Goal: Use online tool/utility: Utilize a website feature to perform a specific function

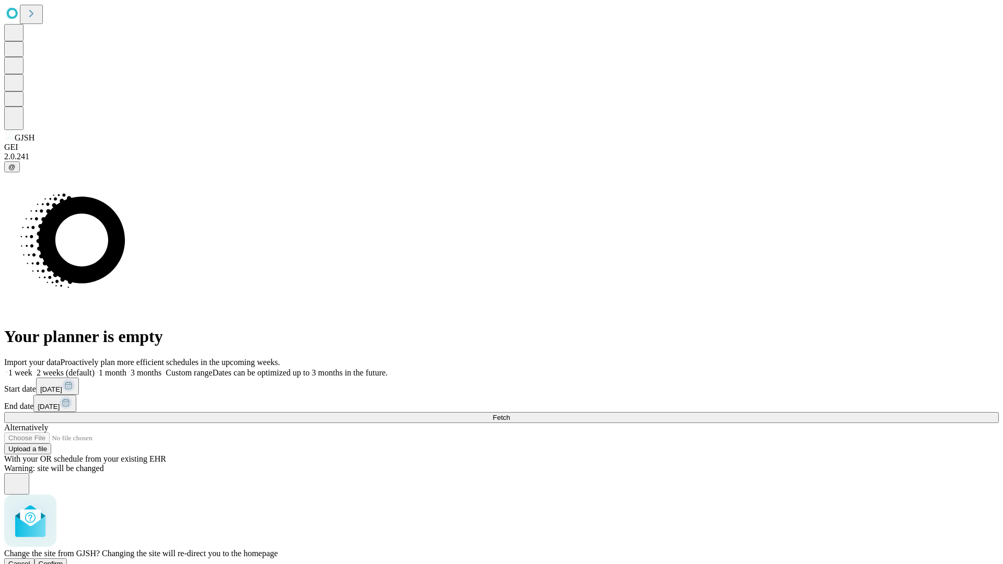
click at [63, 560] on span "Confirm" at bounding box center [51, 564] width 25 height 8
click at [32, 368] on label "1 week" at bounding box center [18, 372] width 28 height 9
click at [510, 414] on span "Fetch" at bounding box center [501, 418] width 17 height 8
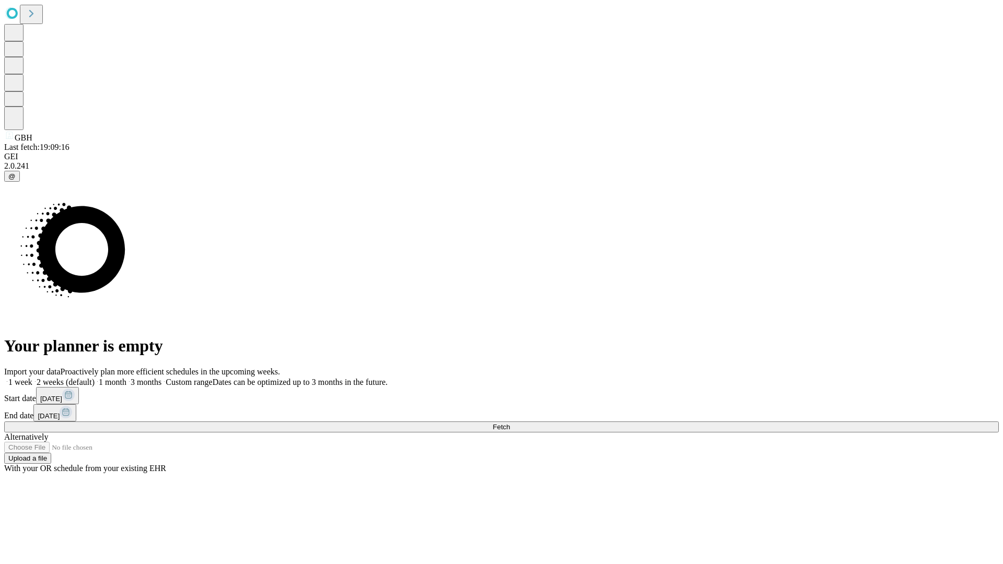
click at [32, 378] on label "1 week" at bounding box center [18, 382] width 28 height 9
click at [510, 423] on span "Fetch" at bounding box center [501, 427] width 17 height 8
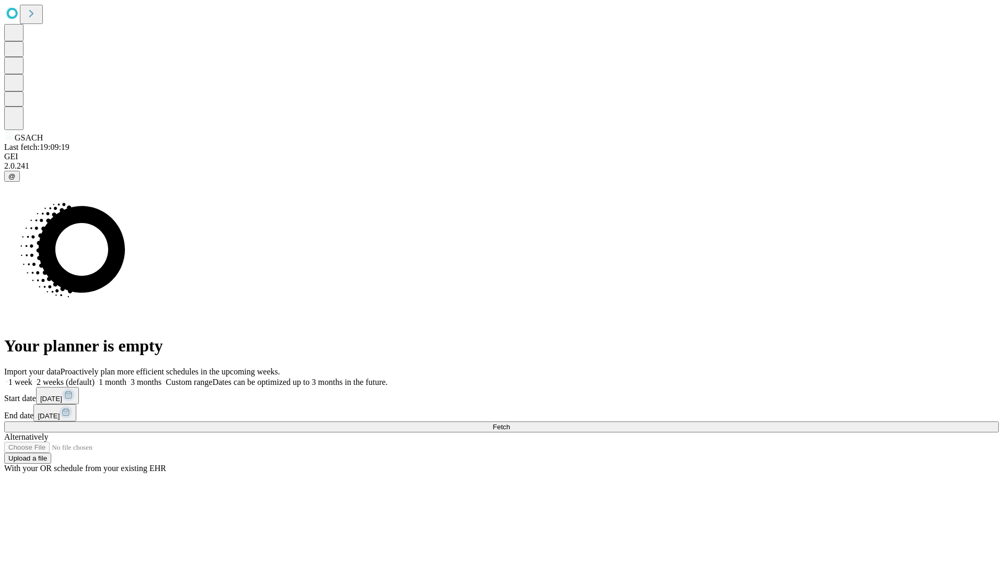
click at [32, 378] on label "1 week" at bounding box center [18, 382] width 28 height 9
click at [510, 423] on span "Fetch" at bounding box center [501, 427] width 17 height 8
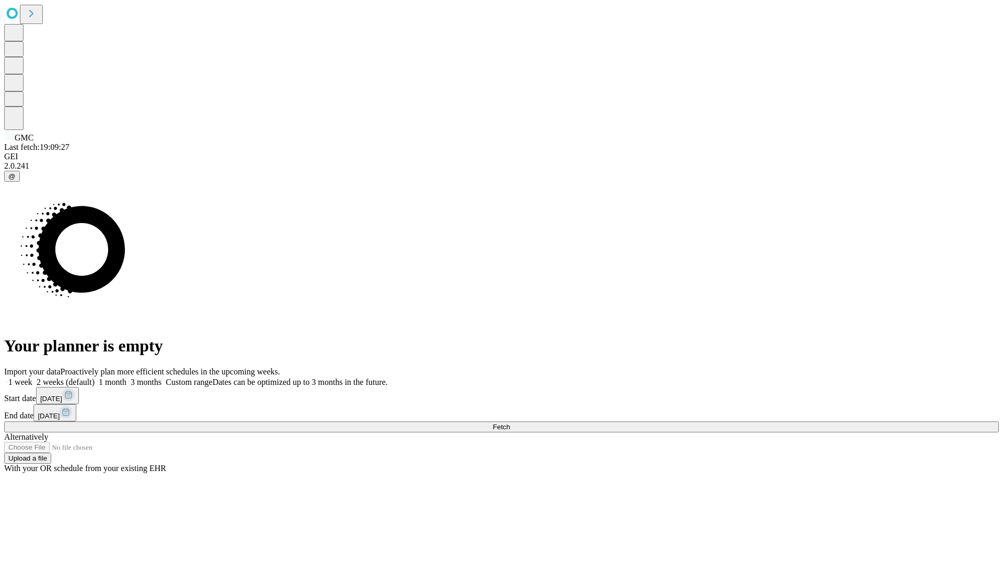
click at [32, 378] on label "1 week" at bounding box center [18, 382] width 28 height 9
click at [510, 423] on span "Fetch" at bounding box center [501, 427] width 17 height 8
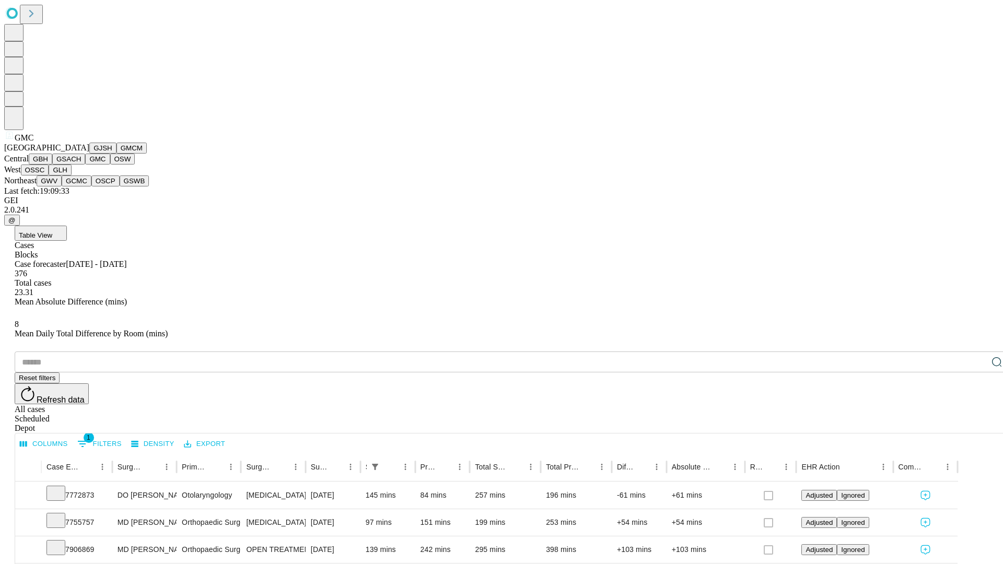
click at [110, 165] on button "OSW" at bounding box center [122, 159] width 25 height 11
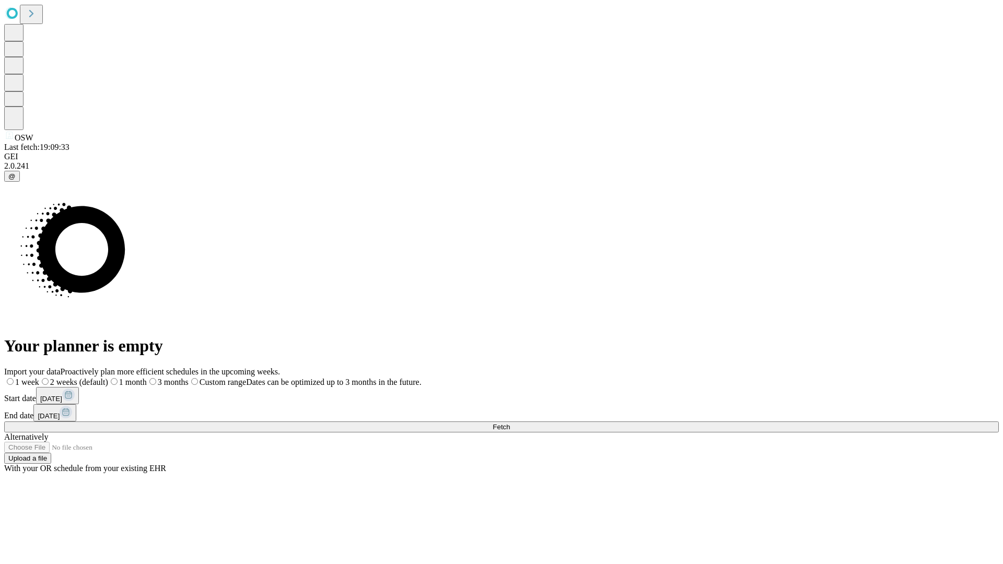
click at [39, 378] on label "1 week" at bounding box center [21, 382] width 35 height 9
click at [510, 423] on span "Fetch" at bounding box center [501, 427] width 17 height 8
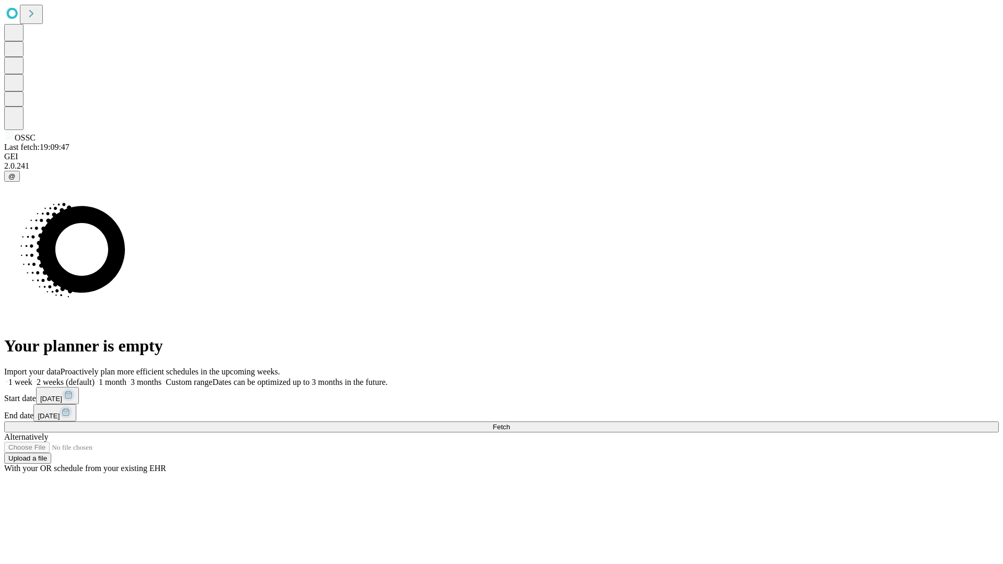
click at [32, 378] on label "1 week" at bounding box center [18, 382] width 28 height 9
click at [510, 423] on span "Fetch" at bounding box center [501, 427] width 17 height 8
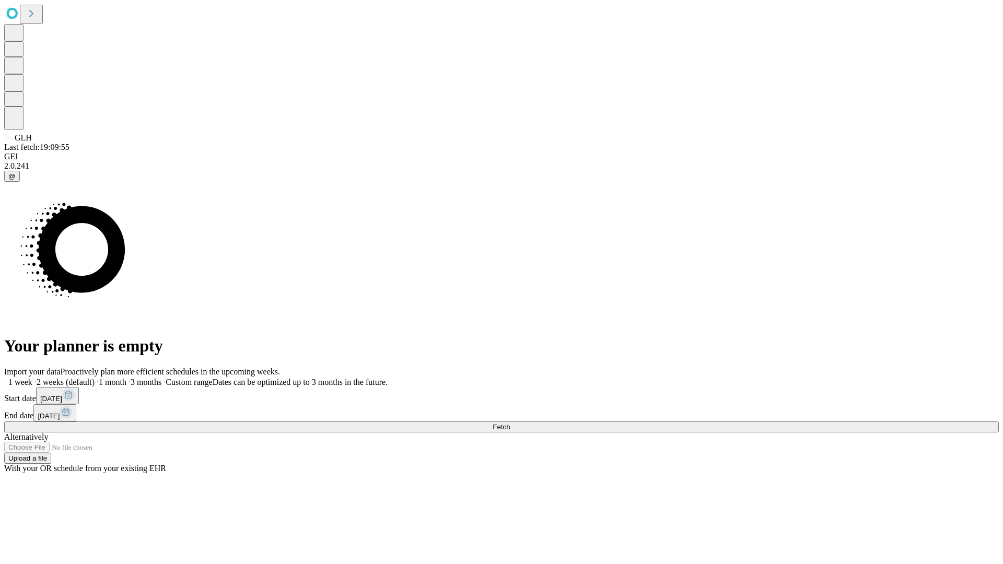
click at [32, 378] on label "1 week" at bounding box center [18, 382] width 28 height 9
click at [510, 423] on span "Fetch" at bounding box center [501, 427] width 17 height 8
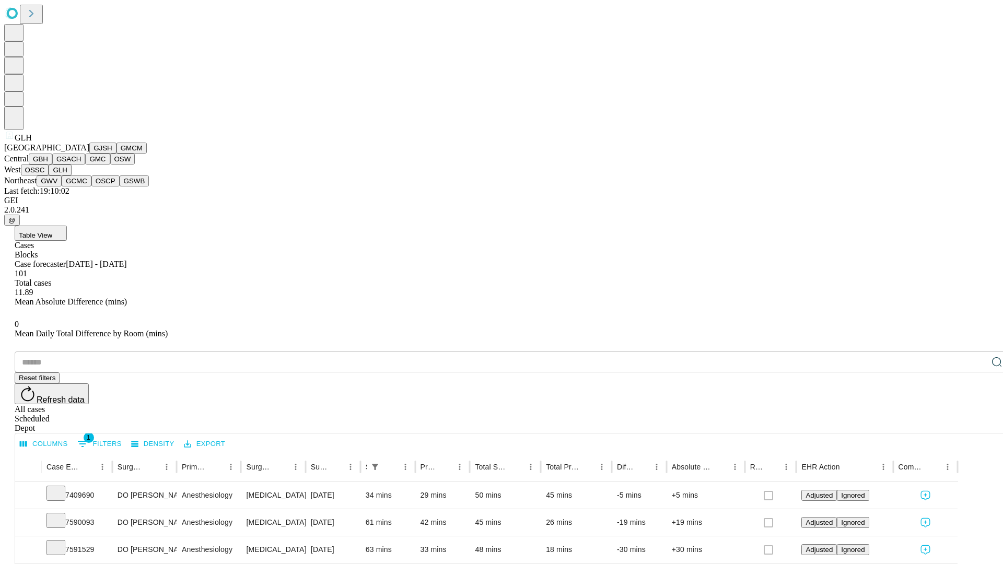
click at [62, 187] on button "GWV" at bounding box center [49, 181] width 25 height 11
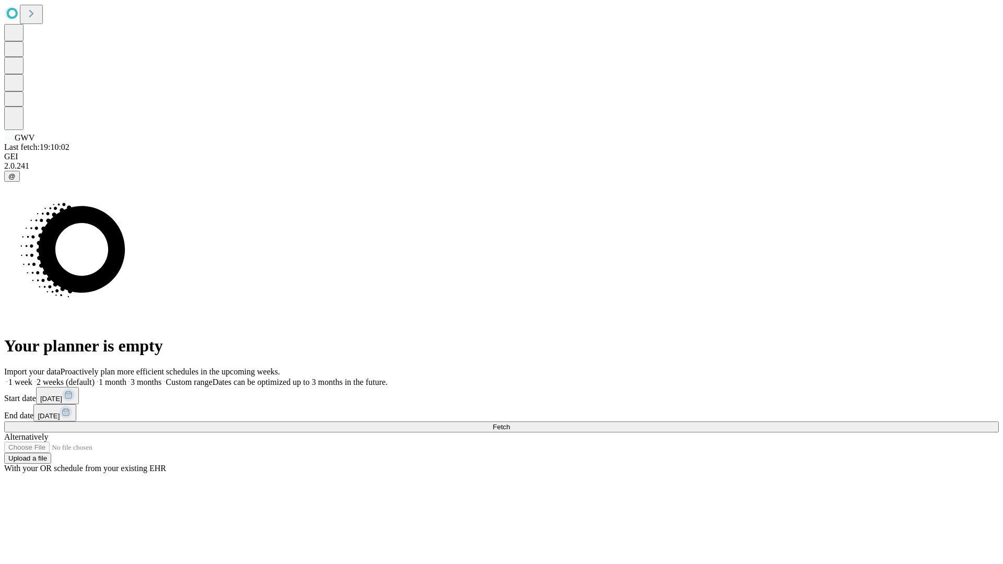
click at [32, 378] on label "1 week" at bounding box center [18, 382] width 28 height 9
click at [510, 423] on span "Fetch" at bounding box center [501, 427] width 17 height 8
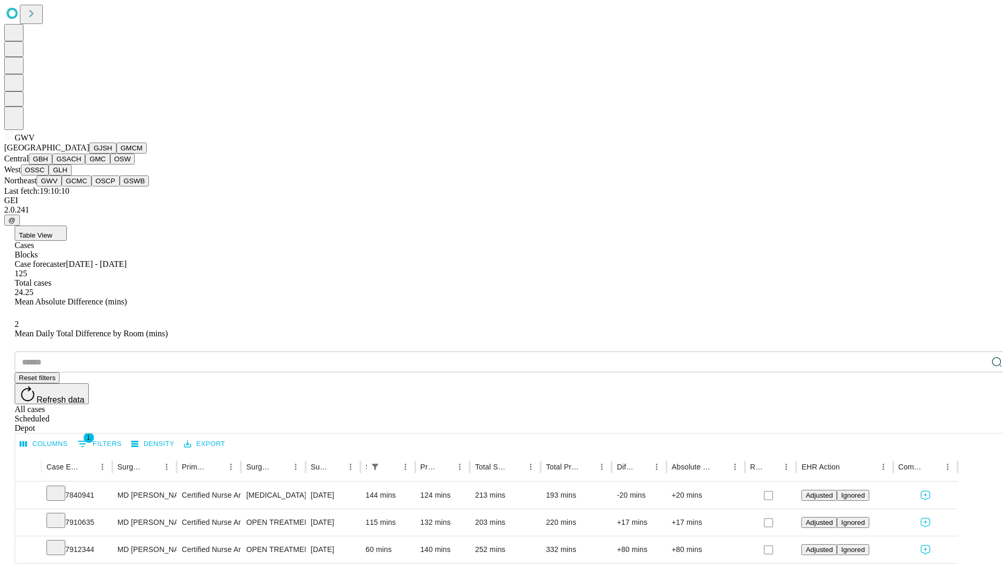
click at [81, 187] on button "GCMC" at bounding box center [77, 181] width 30 height 11
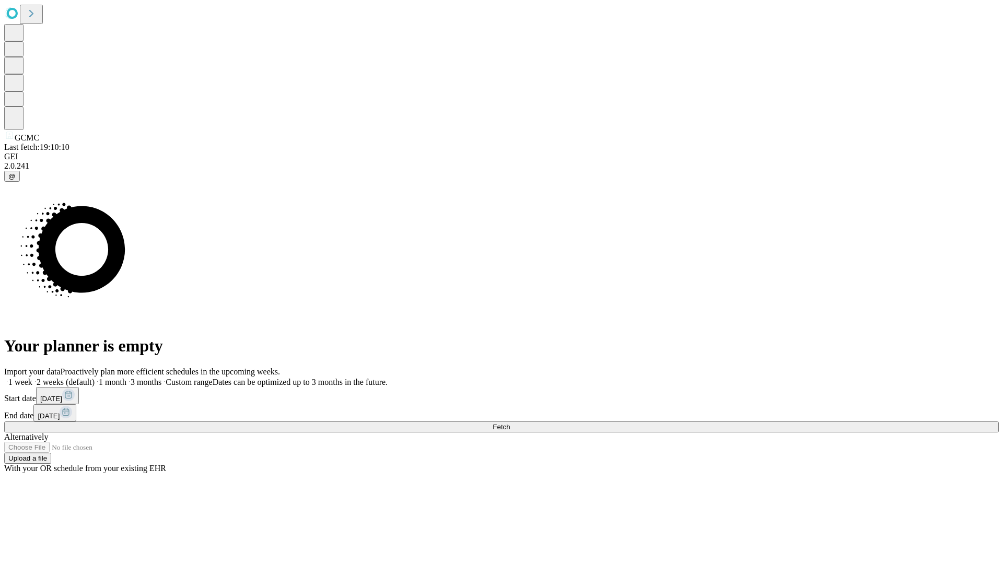
click at [32, 378] on label "1 week" at bounding box center [18, 382] width 28 height 9
click at [510, 423] on span "Fetch" at bounding box center [501, 427] width 17 height 8
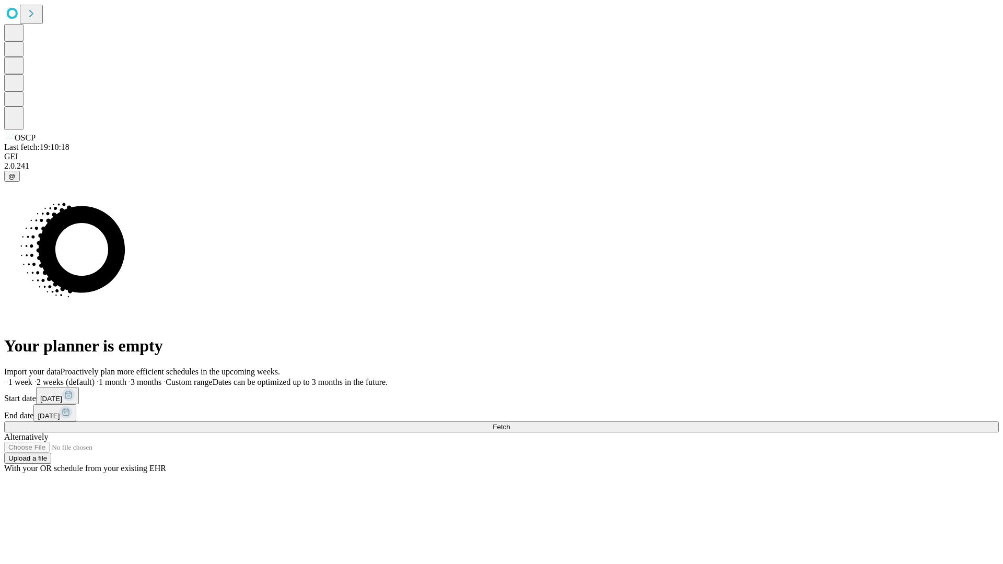
click at [32, 378] on label "1 week" at bounding box center [18, 382] width 28 height 9
click at [510, 423] on span "Fetch" at bounding box center [501, 427] width 17 height 8
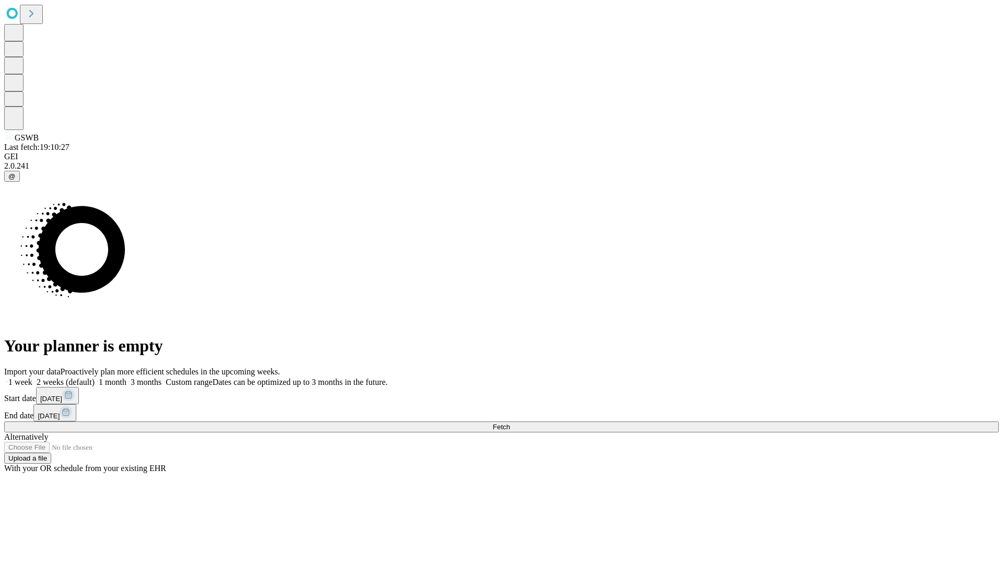
click at [32, 378] on label "1 week" at bounding box center [18, 382] width 28 height 9
click at [510, 423] on span "Fetch" at bounding box center [501, 427] width 17 height 8
